Goal: Task Accomplishment & Management: Use online tool/utility

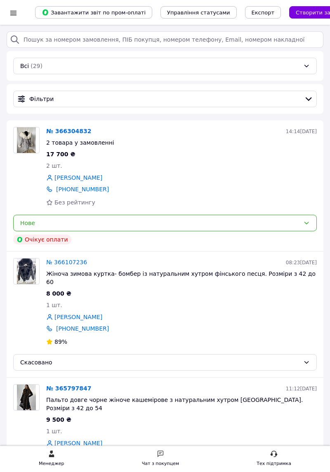
click at [13, 17] on div at bounding box center [13, 12] width 10 height 25
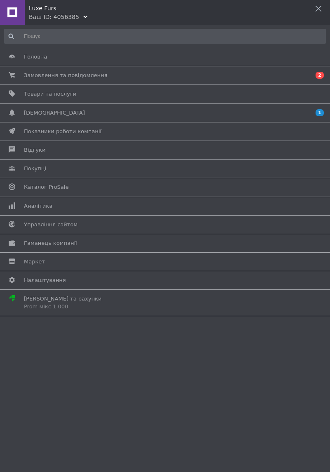
click at [242, 114] on span "[DEMOGRAPHIC_DATA]" at bounding box center [163, 112] width 279 height 7
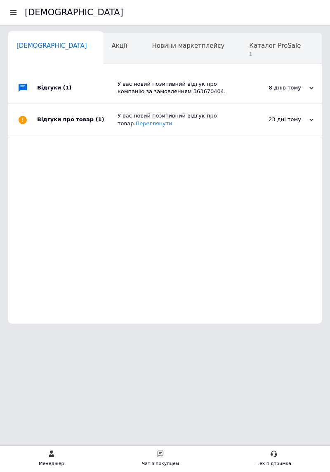
scroll to position [0, 4]
click at [245, 48] on span "Каталог ProSale" at bounding box center [271, 45] width 52 height 7
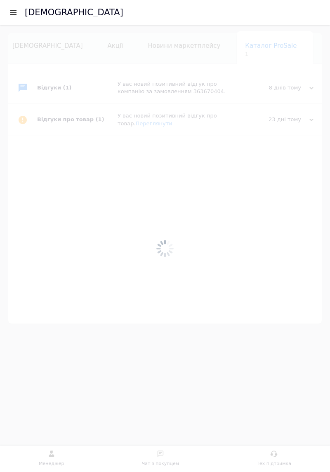
scroll to position [0, 103]
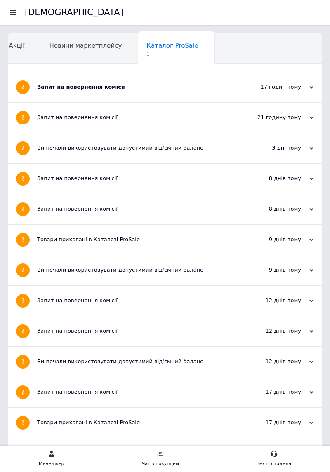
click at [256, 86] on div "17 годин тому" at bounding box center [272, 86] width 82 height 7
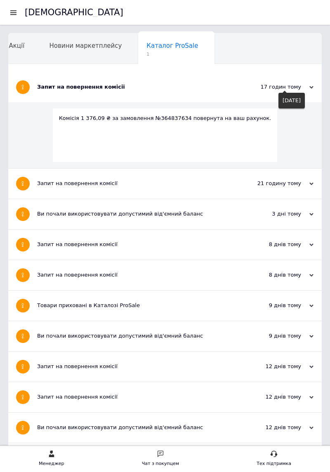
click at [15, 17] on div at bounding box center [16, 12] width 16 height 25
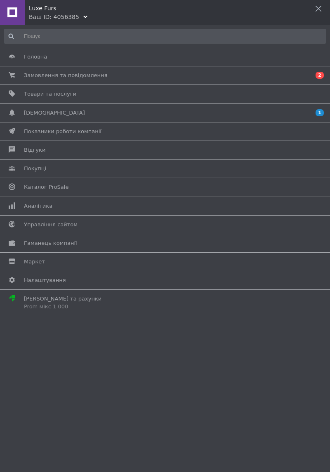
click at [79, 92] on span "Товари та послуги" at bounding box center [163, 93] width 279 height 7
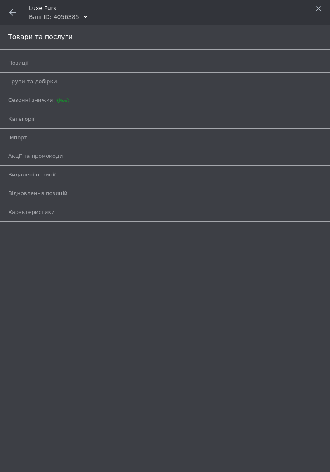
click at [53, 61] on span "Позиції" at bounding box center [155, 62] width 295 height 7
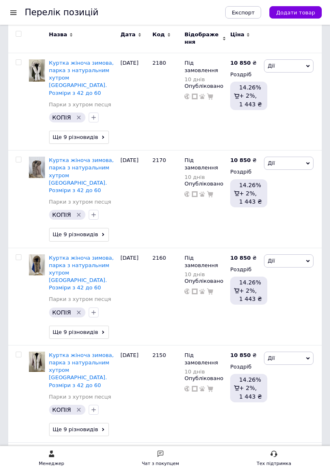
scroll to position [1708, 0]
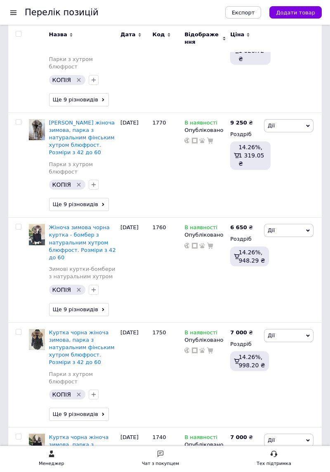
scroll to position [1835, 0]
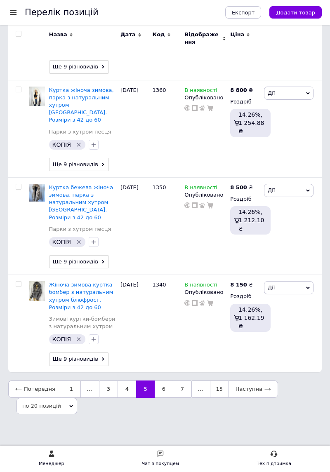
scroll to position [1724, 0]
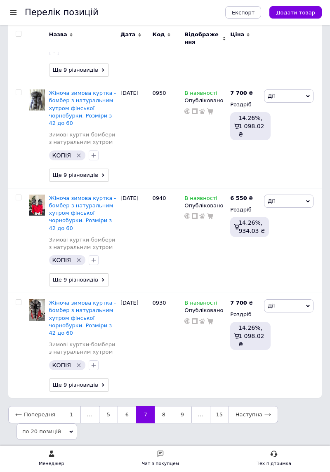
scroll to position [1780, 0]
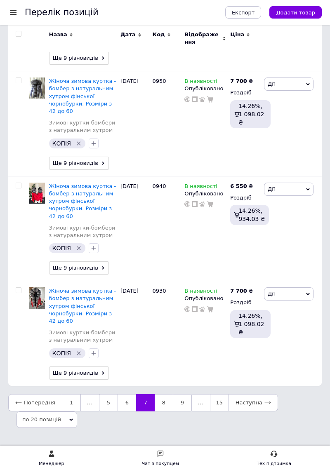
click at [162, 394] on link "8" at bounding box center [164, 402] width 18 height 17
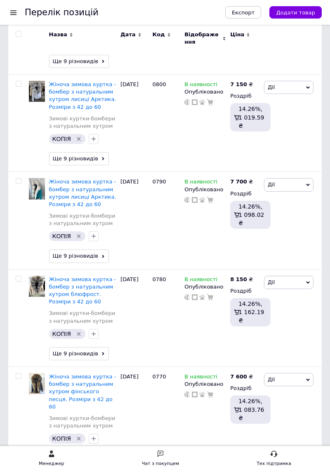
scroll to position [1814, 0]
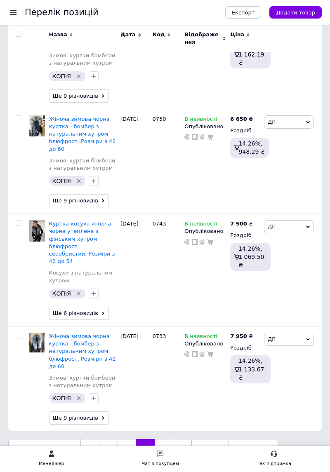
click at [162, 439] on link "9" at bounding box center [164, 447] width 18 height 17
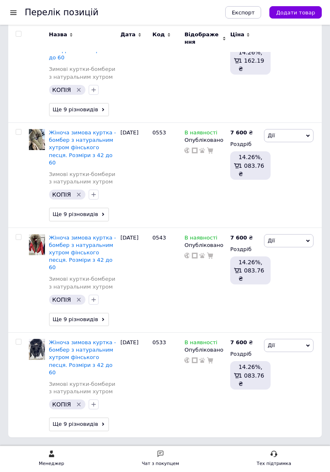
scroll to position [1807, 0]
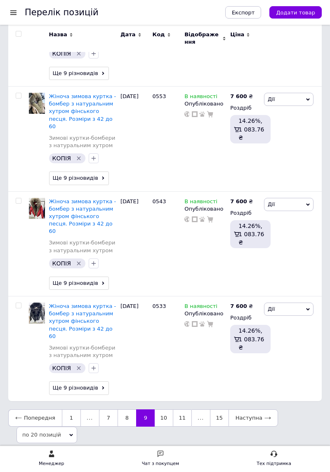
click at [159, 409] on link "10" at bounding box center [164, 417] width 18 height 17
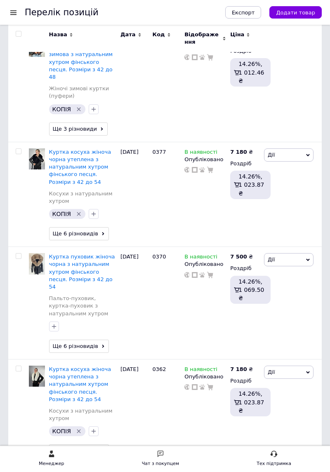
scroll to position [1799, 0]
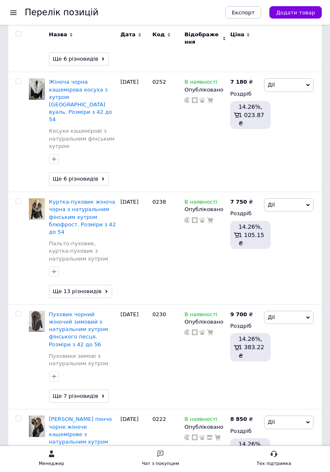
scroll to position [1197, 0]
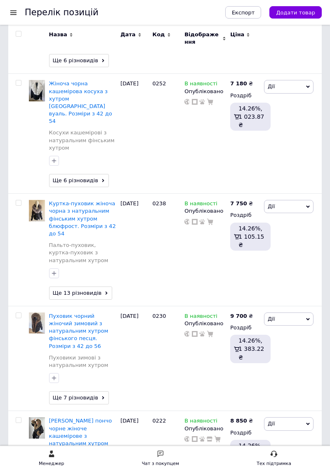
click at [309, 317] on icon at bounding box center [308, 319] width 4 height 4
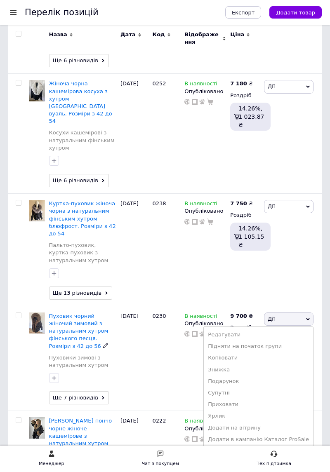
click at [244, 352] on li "Копіювати" at bounding box center [258, 358] width 109 height 12
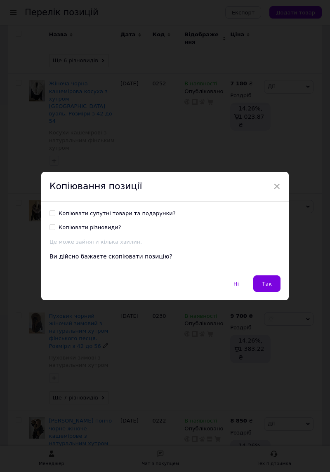
scroll to position [1156, 0]
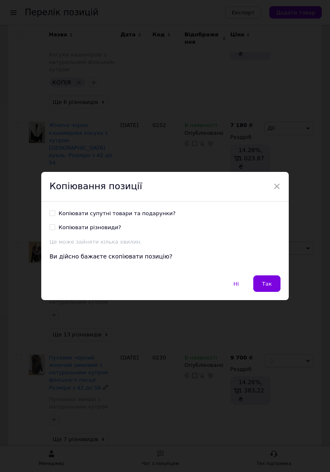
click at [54, 230] on input "Копіювати різновиди?" at bounding box center [51, 226] width 5 height 5
checkbox input "true"
click at [268, 284] on span "Так" at bounding box center [267, 284] width 10 height 6
